Goal: Information Seeking & Learning: Learn about a topic

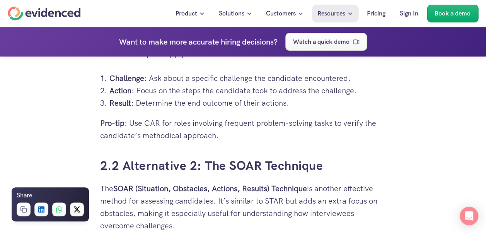
scroll to position [1561, 0]
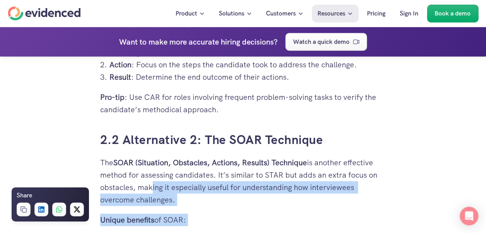
drag, startPoint x: 100, startPoint y: 160, endPoint x: 147, endPoint y: 185, distance: 53.4
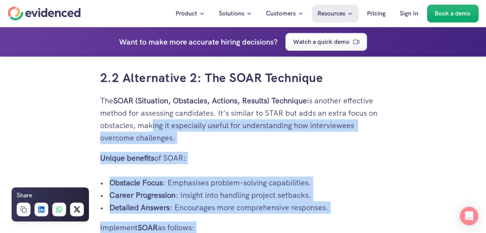
scroll to position [1638, 0]
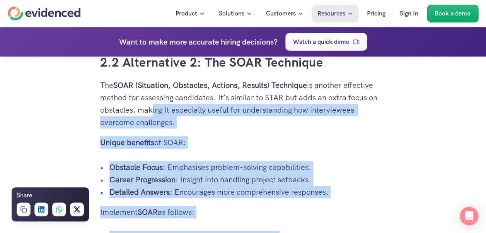
click at [349, 185] on p "Detailed Answers : Encourages more comprehensive responses." at bounding box center [247, 191] width 277 height 12
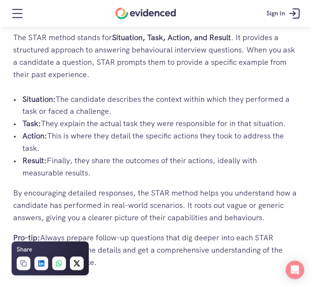
scroll to position [503, 0]
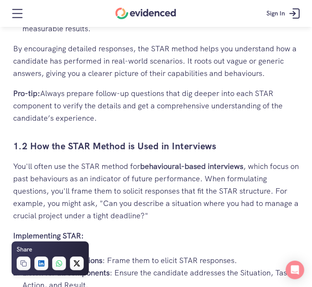
drag, startPoint x: 110, startPoint y: 71, endPoint x: 118, endPoint y: 77, distance: 10.2
drag, startPoint x: 118, startPoint y: 77, endPoint x: 211, endPoint y: 69, distance: 93.1
copy p "describes the context within which they performed a task or faced a challenge."
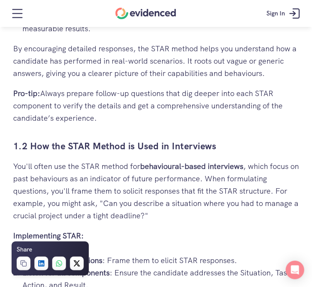
drag, startPoint x: 62, startPoint y: 94, endPoint x: 289, endPoint y: 90, distance: 227.6
drag, startPoint x: 289, startPoint y: 90, endPoint x: 276, endPoint y: 94, distance: 13.7
copy p "explain the actual task they were responsible for in that situation."
drag, startPoint x: 48, startPoint y: 108, endPoint x: 63, endPoint y: 116, distance: 16.4
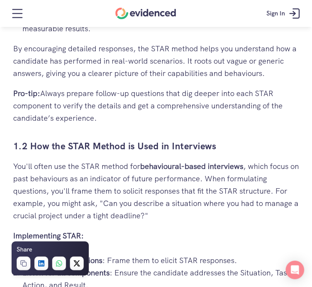
drag, startPoint x: 63, startPoint y: 116, endPoint x: 52, endPoint y: 106, distance: 14.2
copy p "This is where they detail the specific actions they took to address the task."
drag, startPoint x: 95, startPoint y: 131, endPoint x: 126, endPoint y: 148, distance: 35.6
click at [126, 35] on p "Result: Finally, they share the outcomes of their actions, ideally with measura…" at bounding box center [160, 22] width 277 height 25
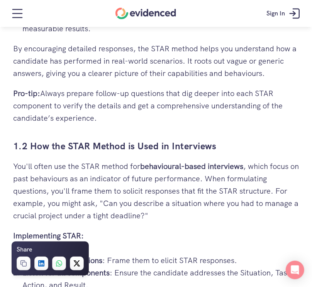
drag, startPoint x: 126, startPoint y: 148, endPoint x: 119, endPoint y: 136, distance: 14.0
copy p "share the outcomes of their actions, ideally with measurable results."
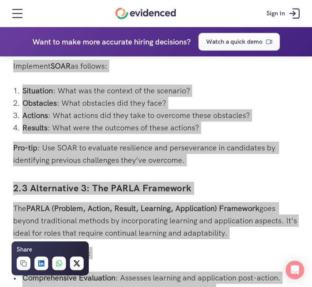
scroll to position [1614, 0]
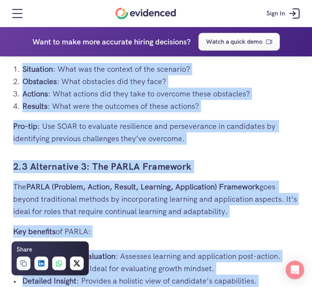
drag, startPoint x: 247, startPoint y: 151, endPoint x: 20, endPoint y: 128, distance: 227.9
click at [20, 31] on ul "Obstacle Focus : Emphasises problem-solving capabilities. Career Progression : …" at bounding box center [156, 11] width 286 height 37
drag, startPoint x: 20, startPoint y: 128, endPoint x: 40, endPoint y: 124, distance: 19.6
copy ul "Obstacle Focus : Emphasises problem-solving capabilities. Career Progression : …"
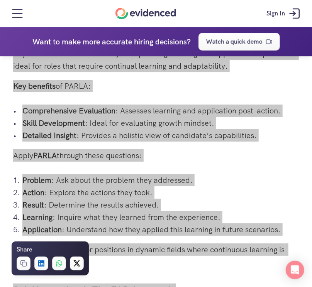
scroll to position [1759, 0]
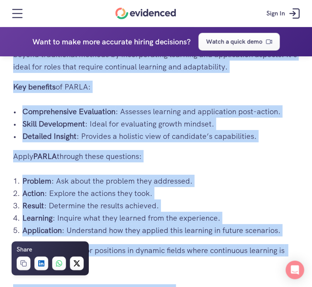
click at [160, 73] on p "The PARLA (Problem, Action, Result, Learning, Application) Framework goes beyon…" at bounding box center [156, 54] width 286 height 37
drag, startPoint x: 14, startPoint y: 199, endPoint x: 197, endPoint y: 204, distance: 183.9
drag, startPoint x: 197, startPoint y: 204, endPoint x: 163, endPoint y: 209, distance: 35.2
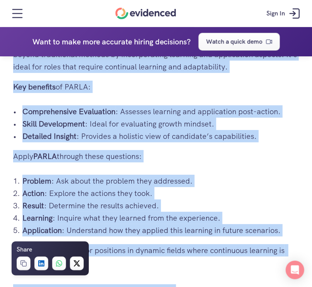
scroll to position [1855, 0]
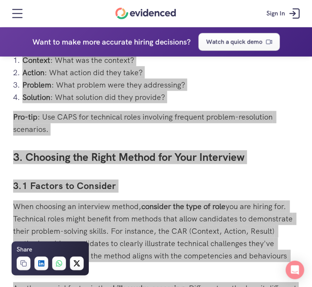
scroll to position [3159, 0]
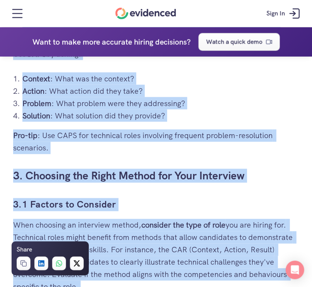
drag, startPoint x: 218, startPoint y: 82, endPoint x: 255, endPoint y: 109, distance: 45.5
drag, startPoint x: 255, startPoint y: 109, endPoint x: 231, endPoint y: 99, distance: 25.8
copy p "excellent for roles requiring problem-solving abilities. This formula integrate…"
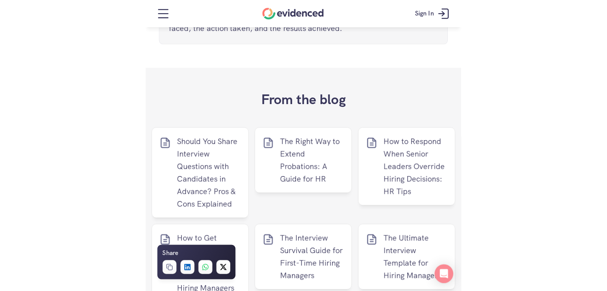
scroll to position [4318, 0]
